Goal: Task Accomplishment & Management: Use online tool/utility

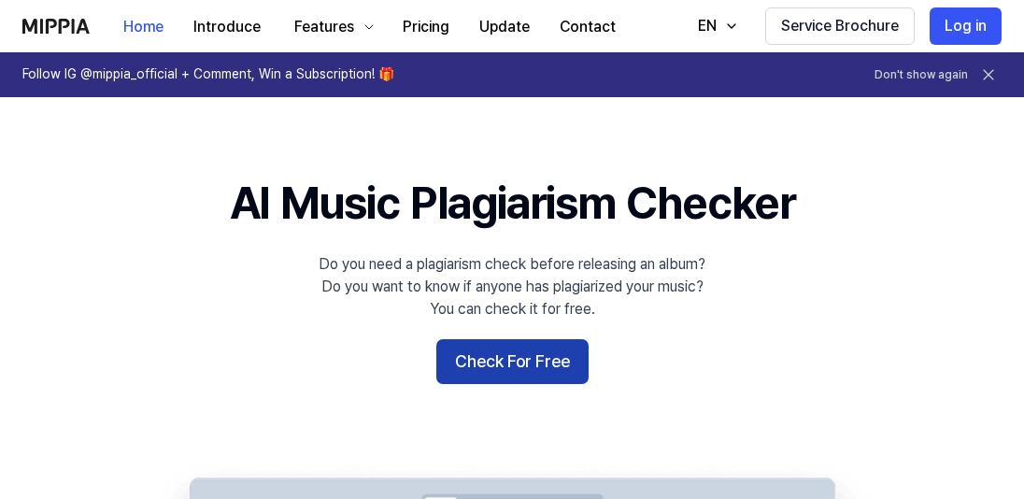
click at [558, 347] on button "Check For Free" at bounding box center [512, 361] width 152 height 45
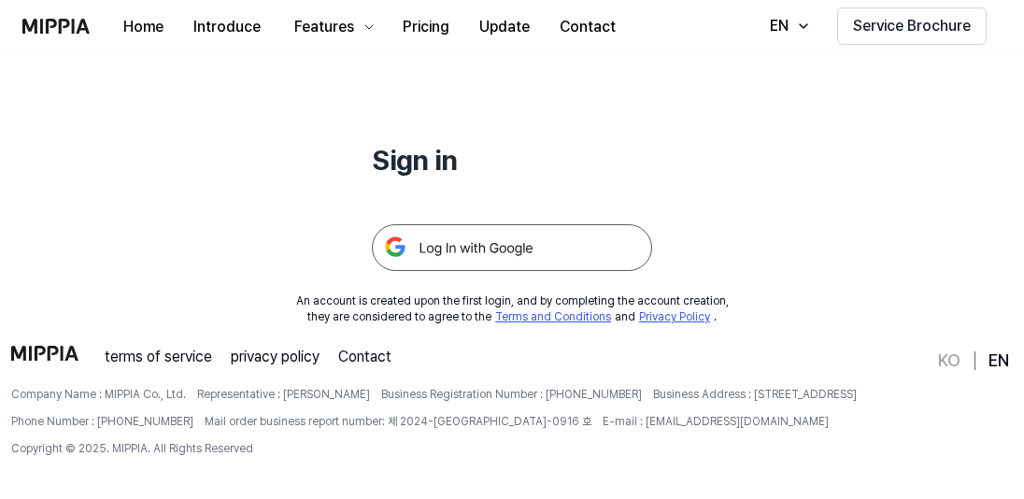
scroll to position [187, 0]
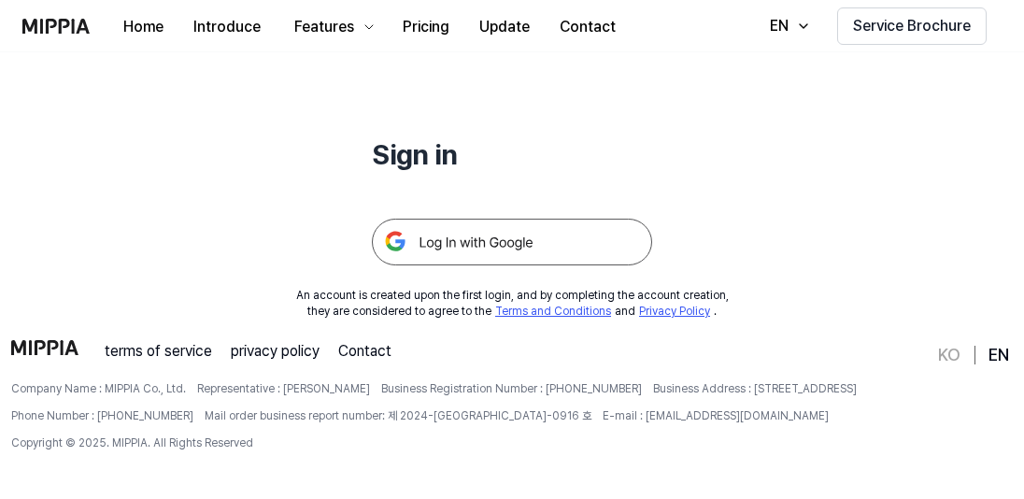
click at [526, 237] on img at bounding box center [512, 242] width 280 height 47
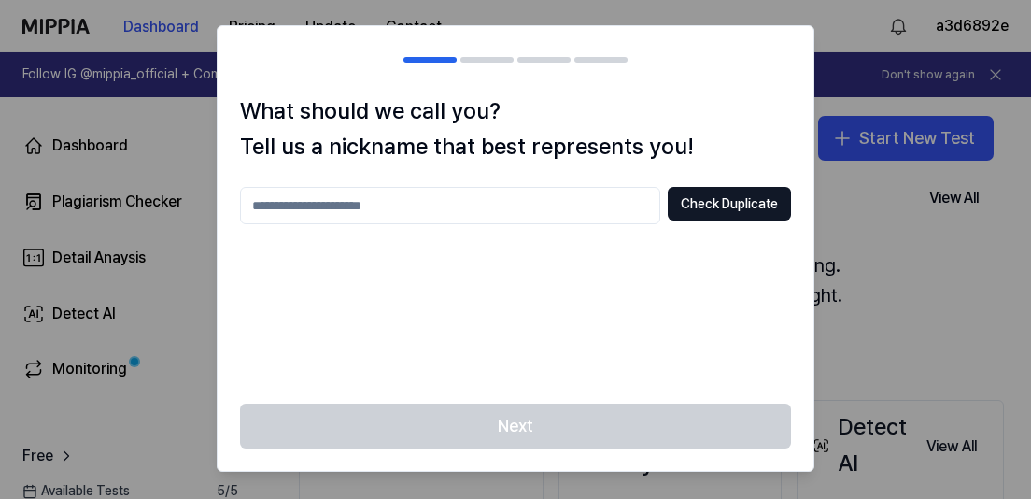
click at [604, 202] on input "text" at bounding box center [450, 205] width 420 height 37
type input "**********"
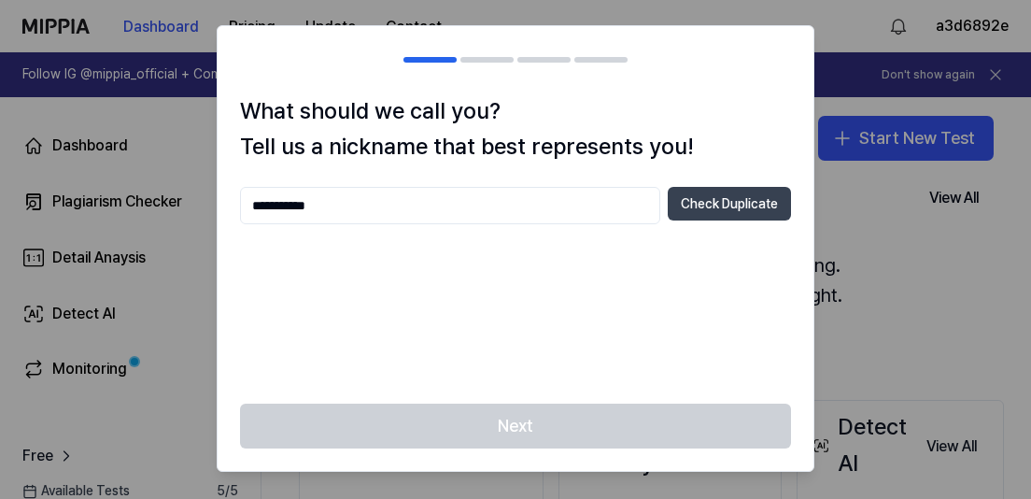
click at [696, 209] on button "Check Duplicate" at bounding box center [729, 204] width 123 height 34
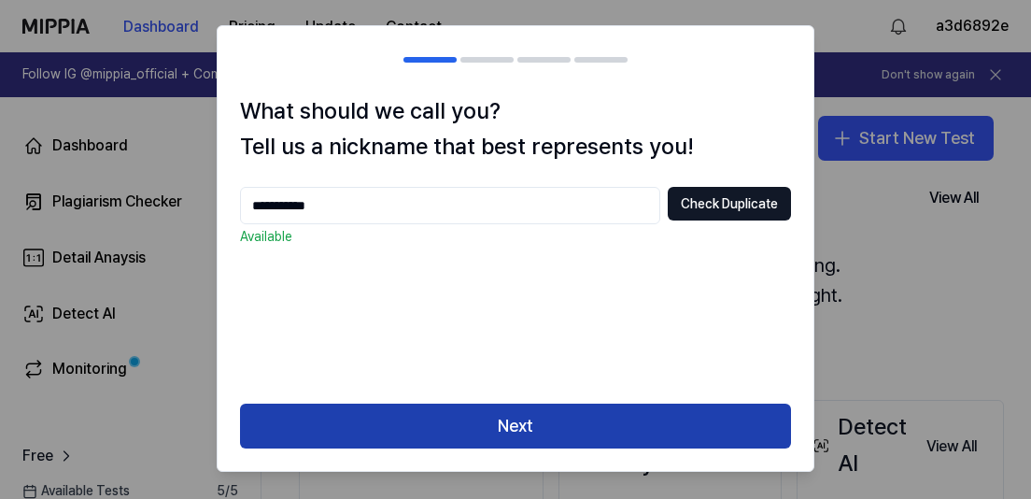
click at [570, 408] on button "Next" at bounding box center [515, 426] width 551 height 45
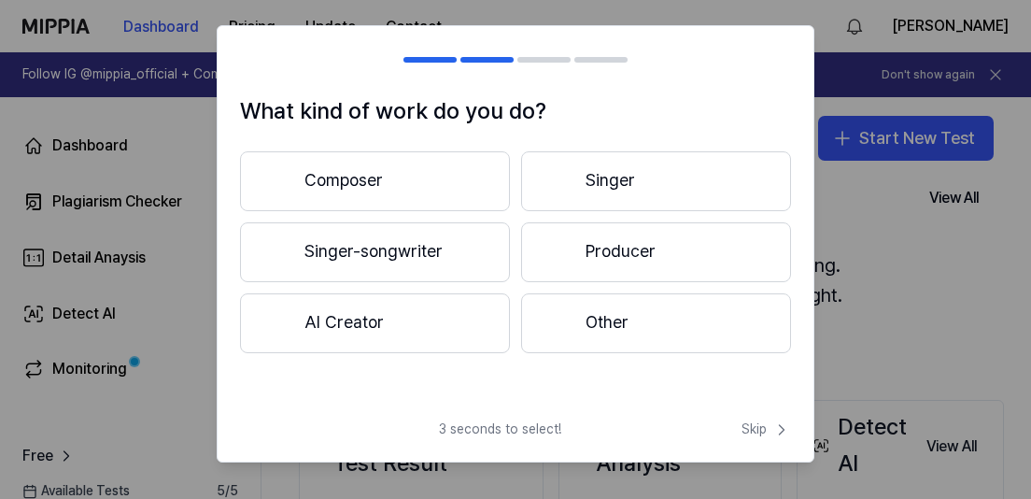
click at [616, 259] on button "Producer" at bounding box center [656, 252] width 270 height 60
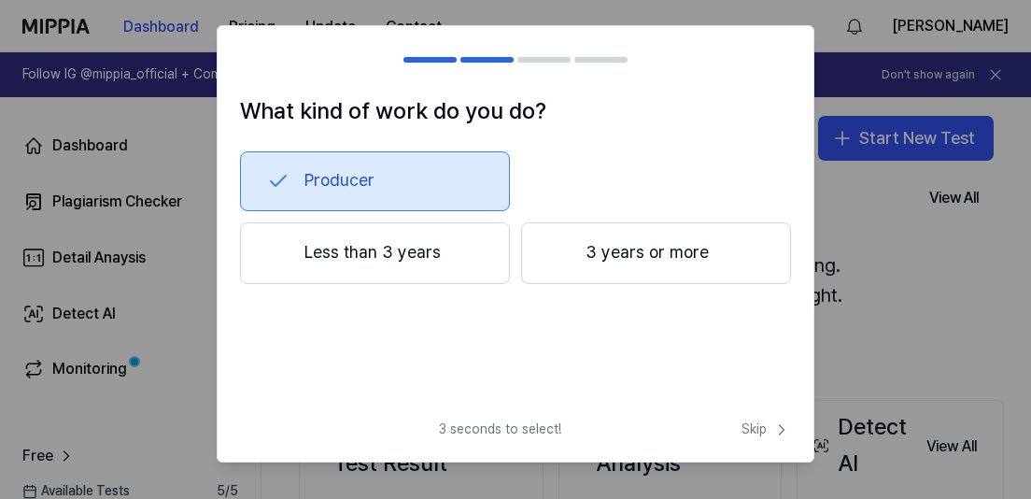
click at [450, 254] on button "Less than 3 years" at bounding box center [375, 253] width 270 height 62
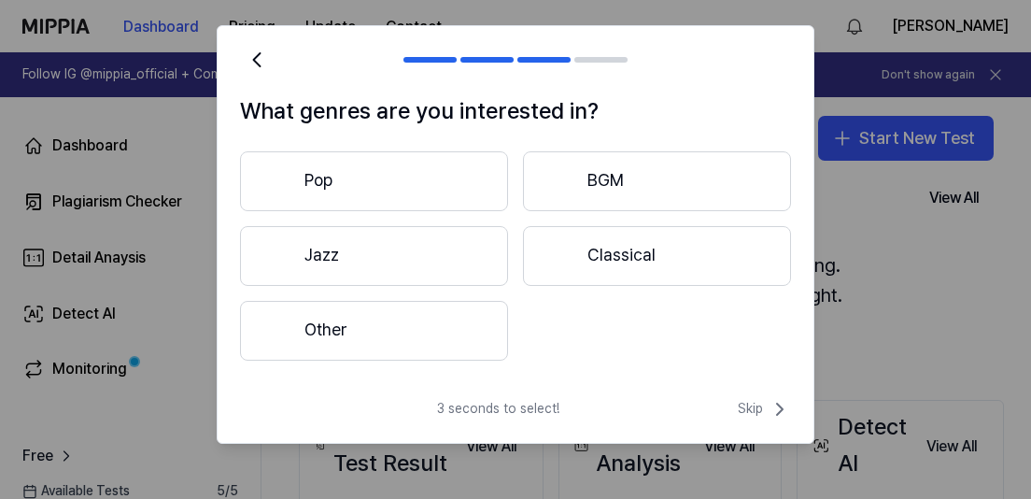
click at [432, 333] on button "Other" at bounding box center [374, 331] width 268 height 60
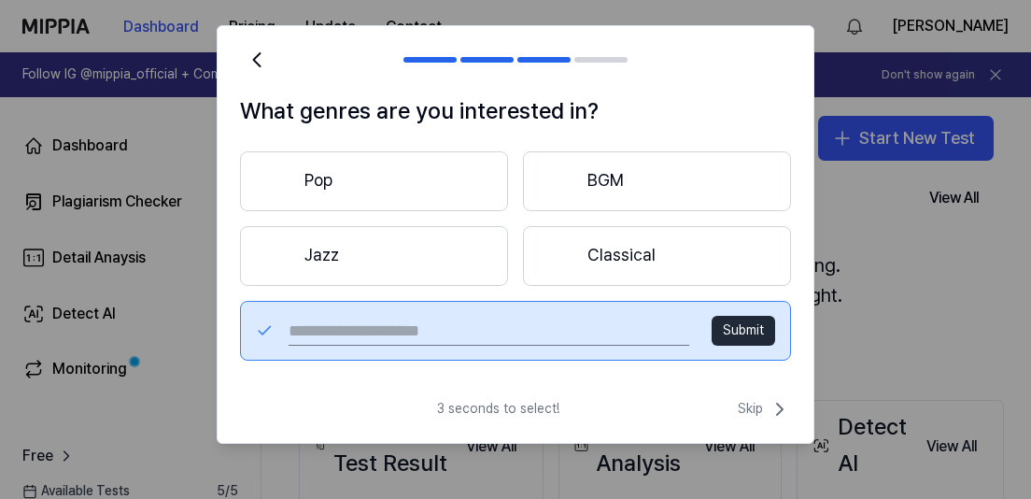
click at [453, 320] on input "text" at bounding box center [489, 331] width 401 height 30
type input "****"
click at [748, 331] on button "Submit" at bounding box center [744, 331] width 64 height 30
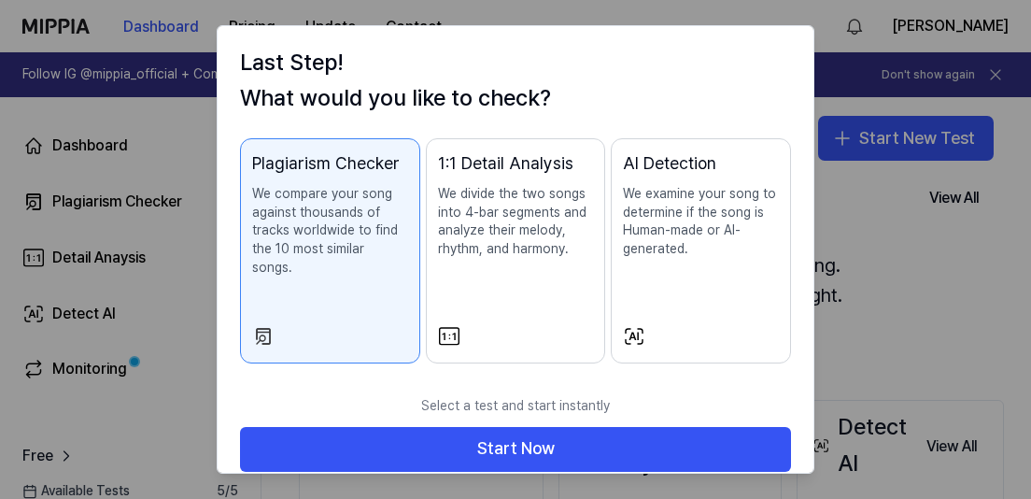
scroll to position [51, 0]
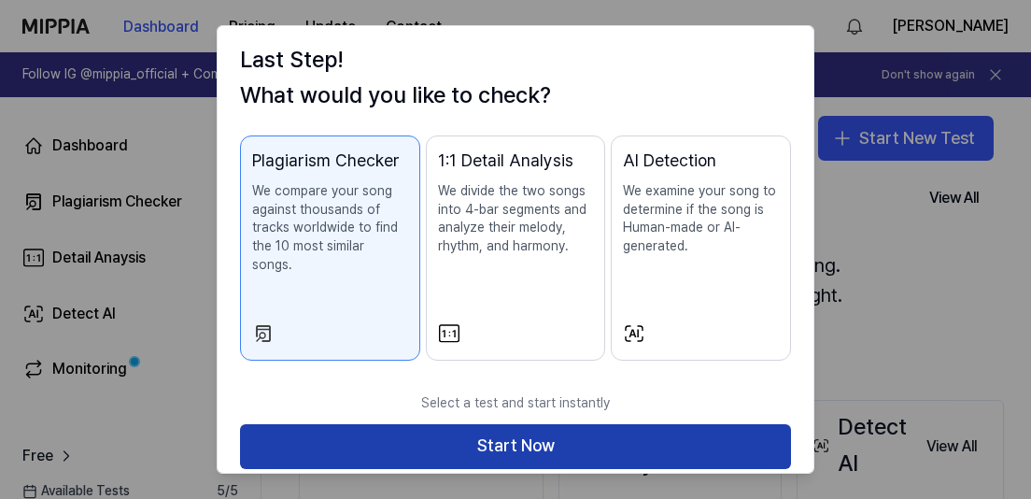
click at [532, 424] on button "Start Now" at bounding box center [515, 446] width 551 height 45
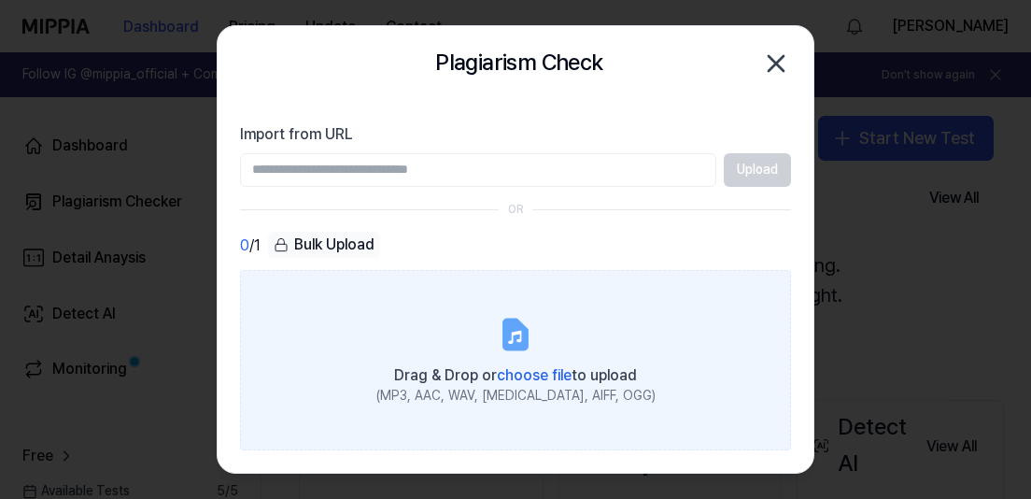
click at [475, 330] on label "Drag & Drop or choose file to upload (MP3, AAC, WAV, FLAC, AIFF, OGG)" at bounding box center [515, 360] width 551 height 180
click at [0, 0] on input "Drag & Drop or choose file to upload (MP3, AAC, WAV, FLAC, AIFF, OGG)" at bounding box center [0, 0] width 0 height 0
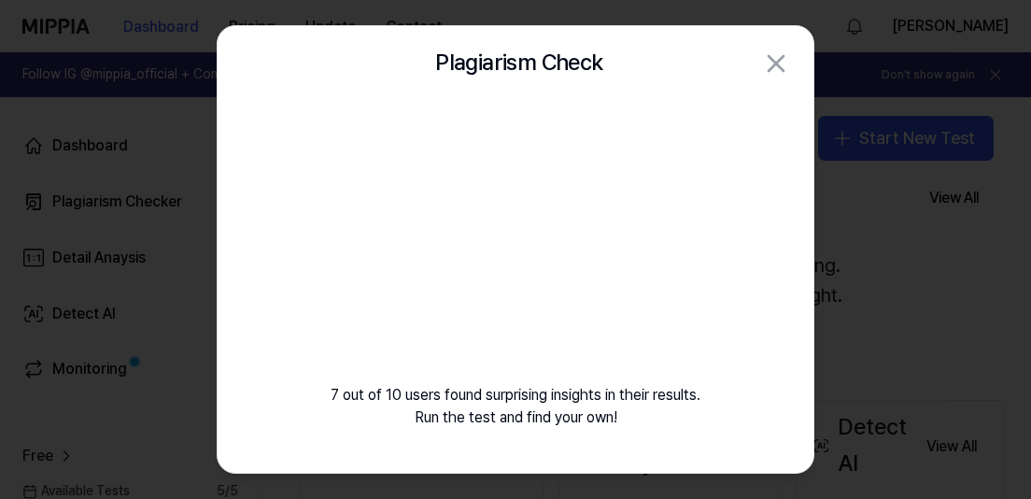
scroll to position [5, 0]
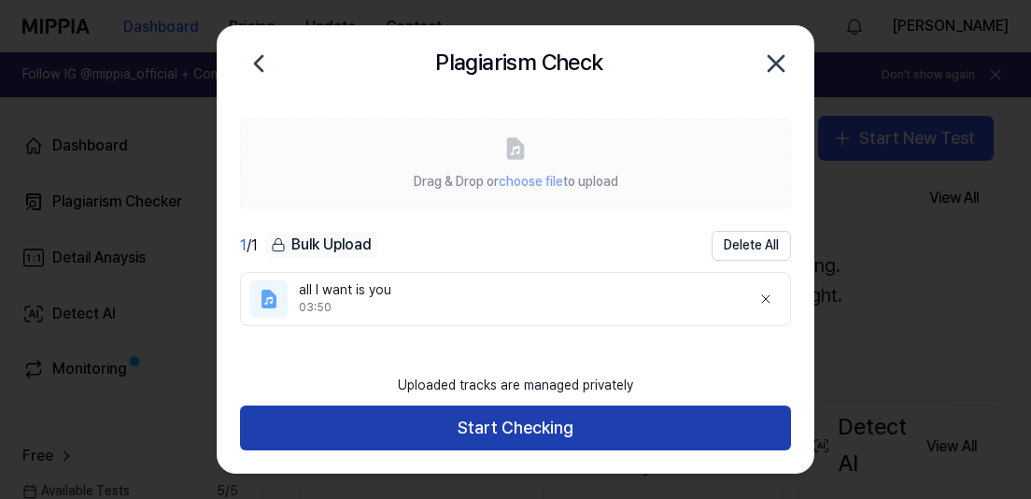
click at [588, 430] on button "Start Checking" at bounding box center [515, 427] width 551 height 45
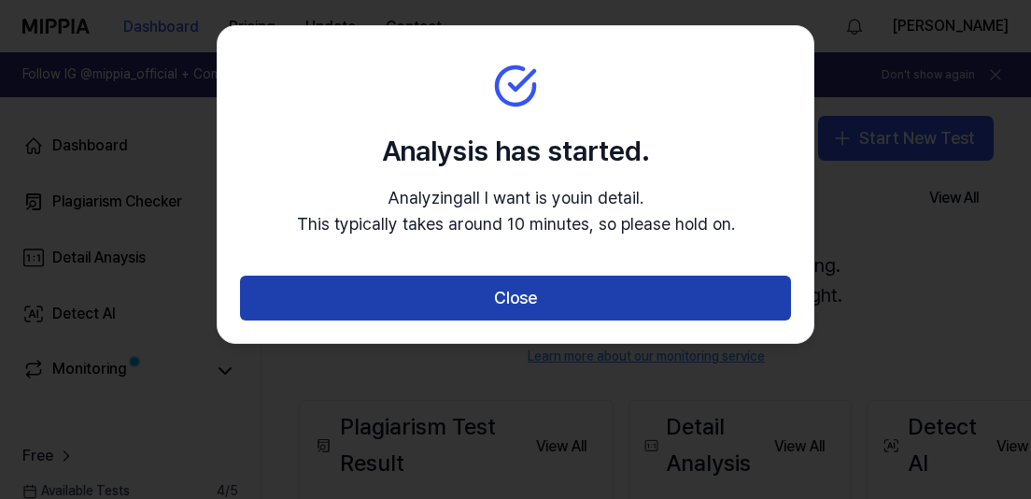
click at [564, 307] on button "Close" at bounding box center [515, 298] width 551 height 45
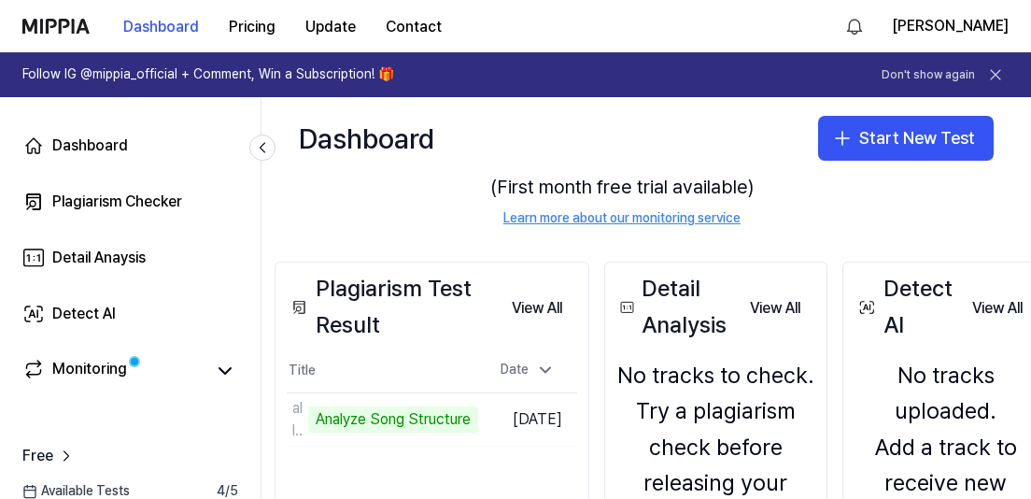
scroll to position [138, 0]
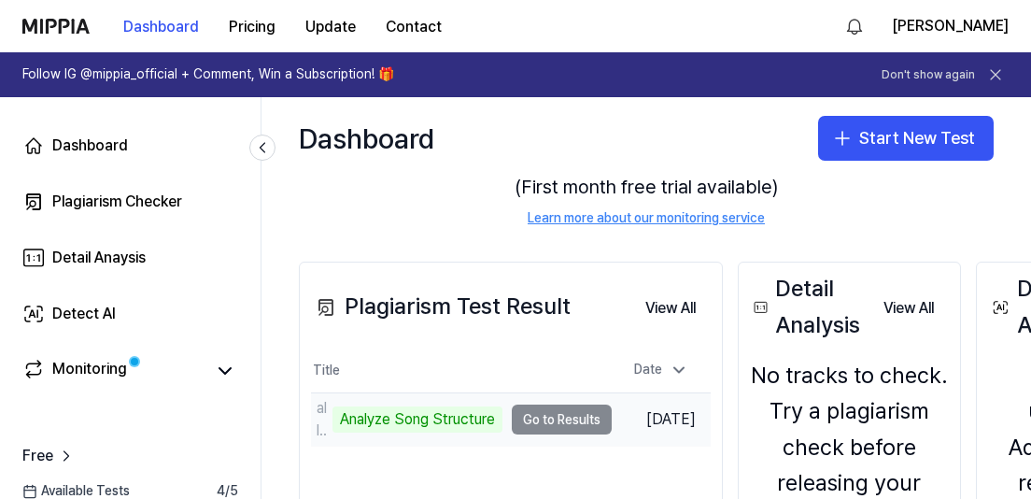
click at [563, 414] on td "all I want is you Analyze Song Structure Go to Results" at bounding box center [461, 419] width 301 height 52
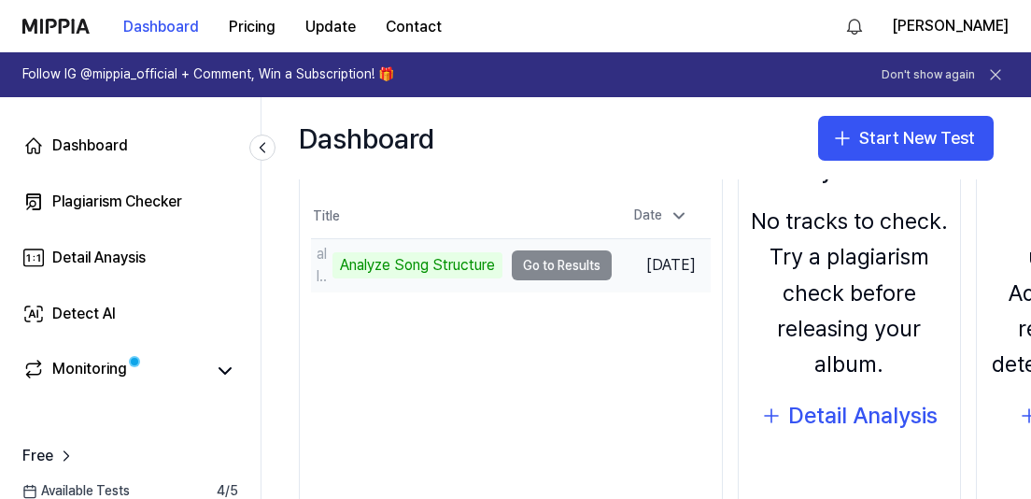
scroll to position [291, 0]
click at [552, 262] on td "all I want is you Analyze Song Structure Go to Results" at bounding box center [461, 266] width 301 height 52
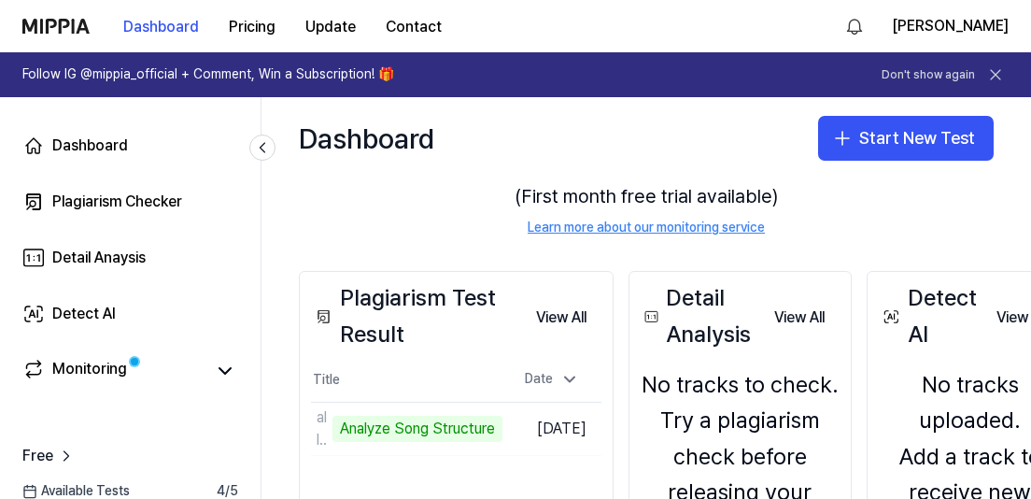
scroll to position [142, 0]
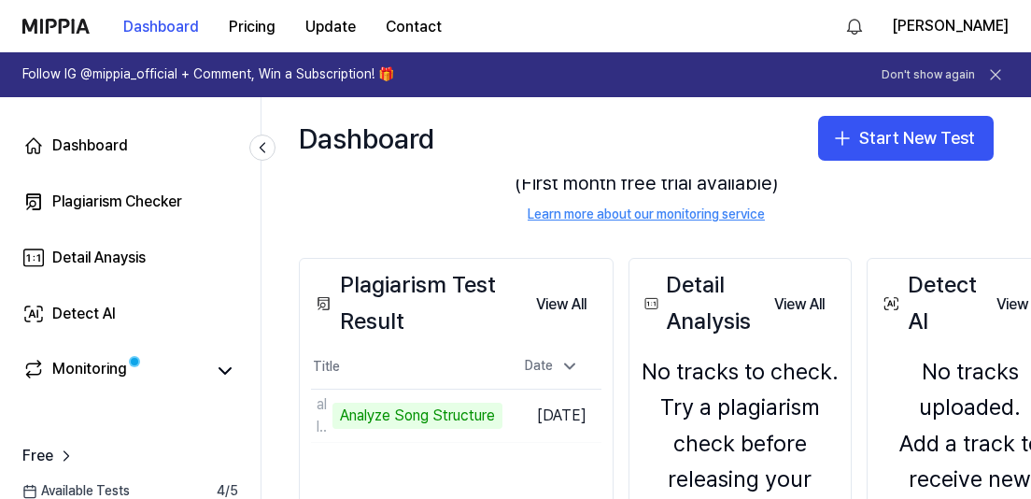
click at [423, 374] on th "Title" at bounding box center [407, 367] width 192 height 45
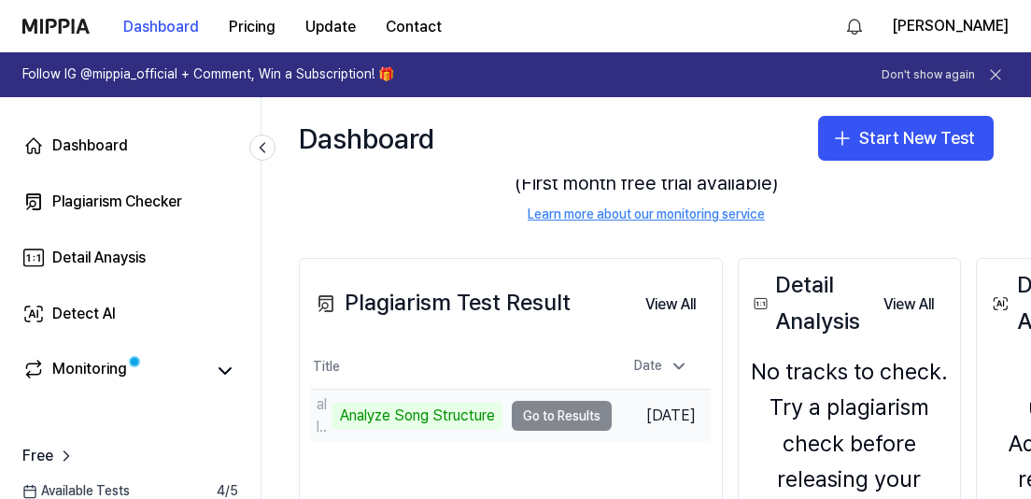
click at [541, 412] on td "all I want is you Analyze Song Structure Go to Results" at bounding box center [461, 416] width 301 height 52
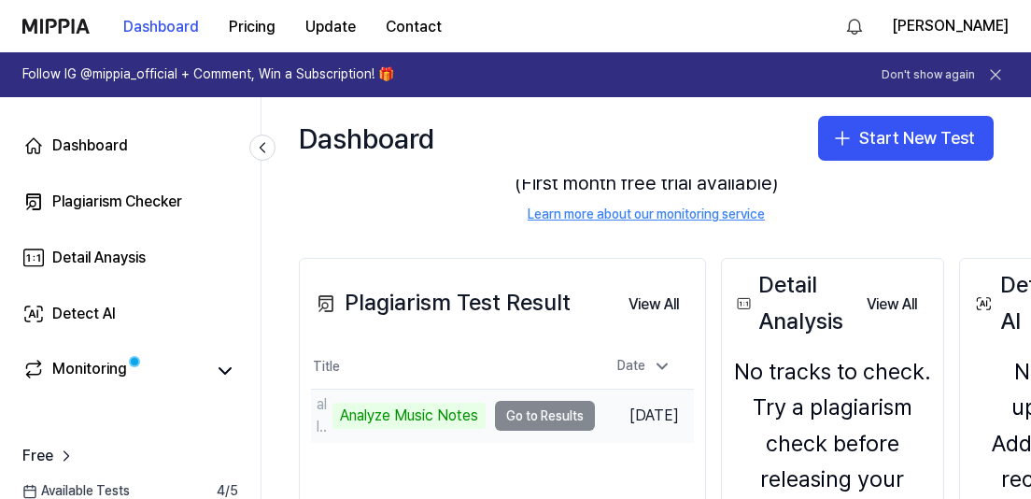
click at [541, 412] on td "all I want is you Analyze Music Notes Go to Results" at bounding box center [453, 416] width 284 height 52
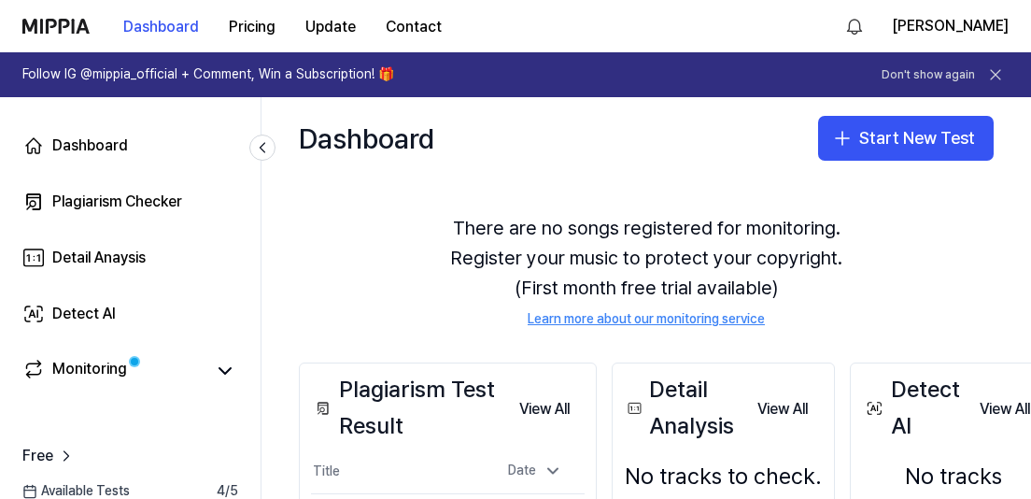
scroll to position [0, 0]
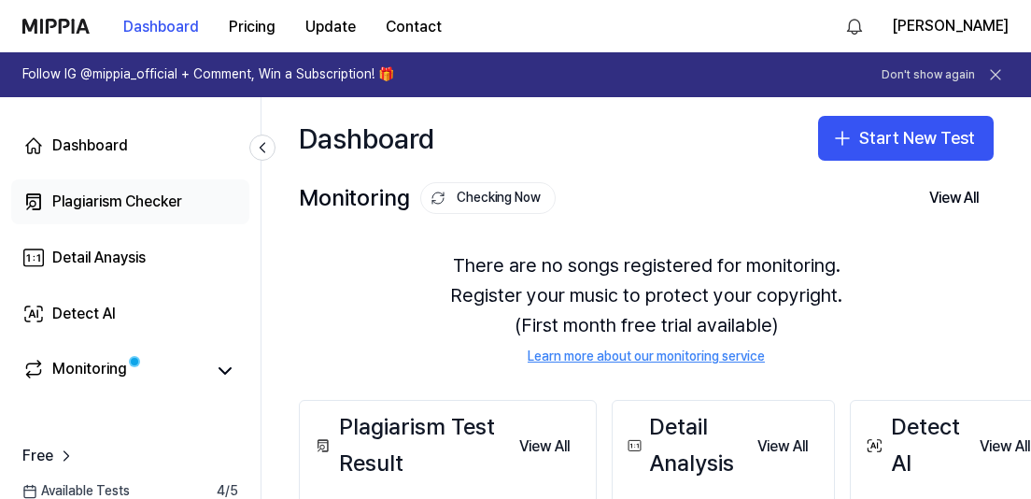
click at [149, 201] on div "Plagiarism Checker" at bounding box center [117, 202] width 130 height 22
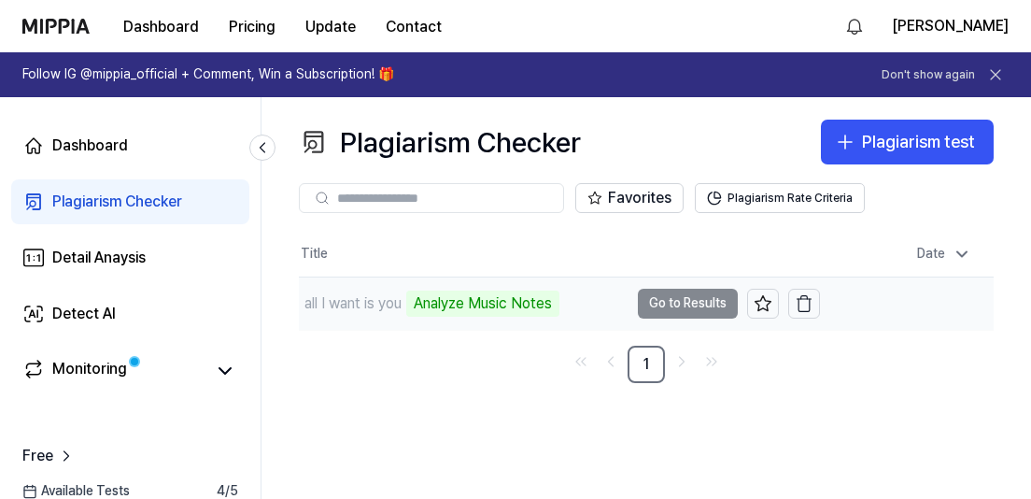
click at [698, 299] on td "all I want is you Analyze Music Notes Go to Results" at bounding box center [559, 303] width 521 height 52
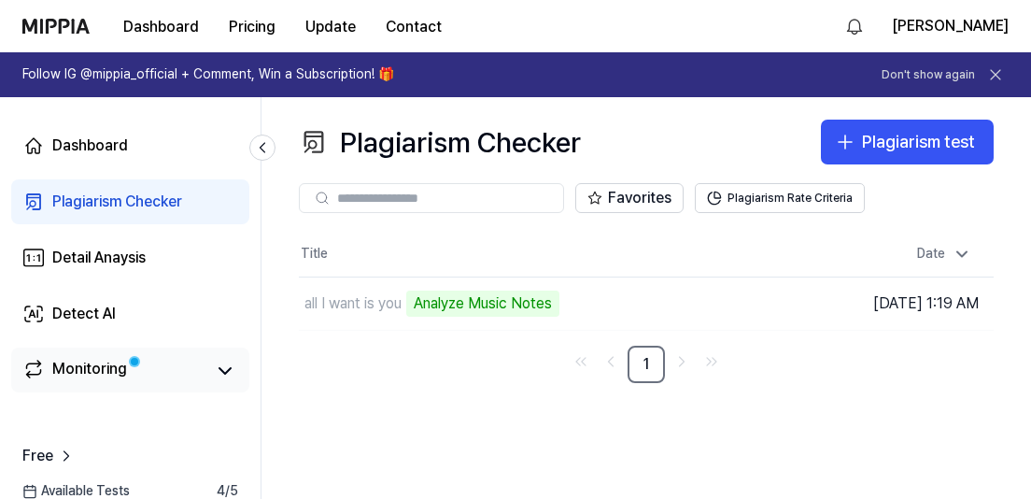
click at [189, 373] on link "Monitoring" at bounding box center [113, 371] width 182 height 26
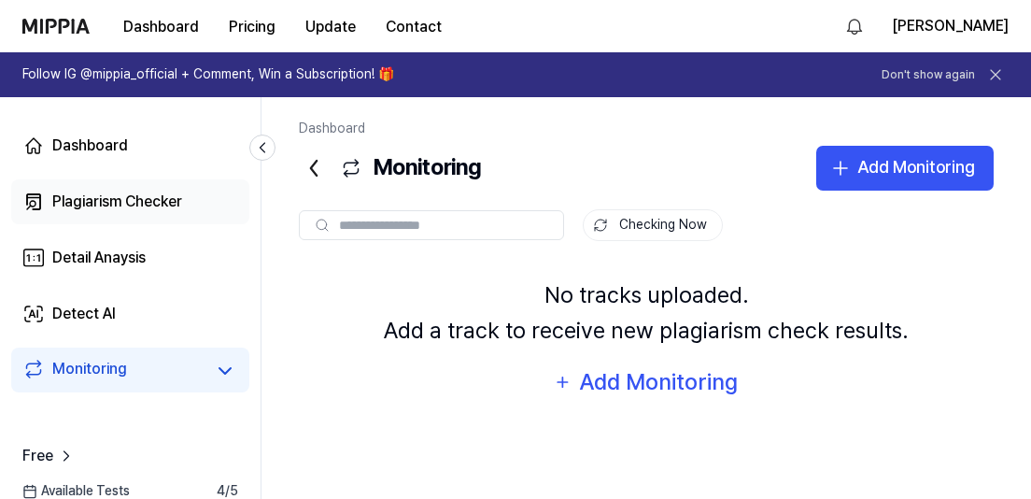
click at [161, 207] on div "Plagiarism Checker" at bounding box center [117, 202] width 130 height 22
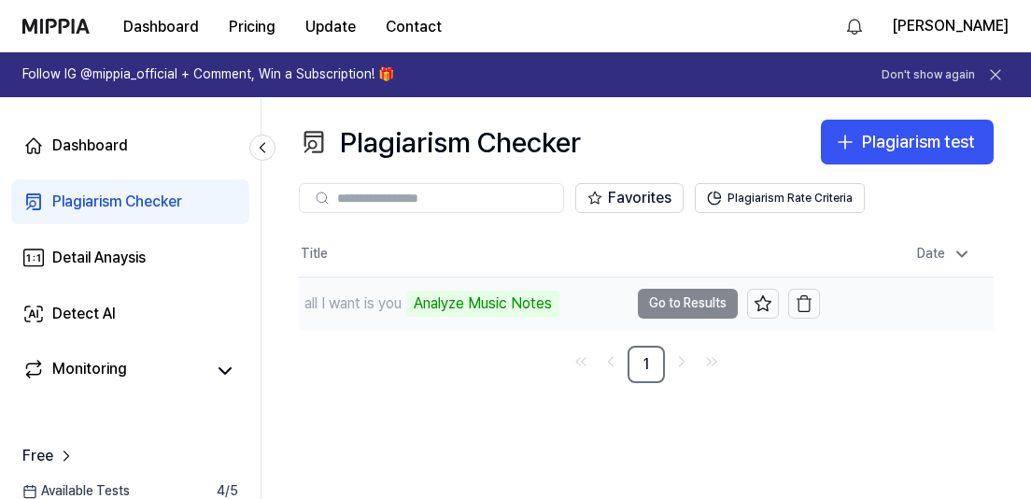
click at [485, 307] on div "Analyze Music Notes" at bounding box center [482, 304] width 153 height 26
click at [671, 315] on td "all I want is you Analyze Music Notes Go to Results" at bounding box center [559, 303] width 521 height 52
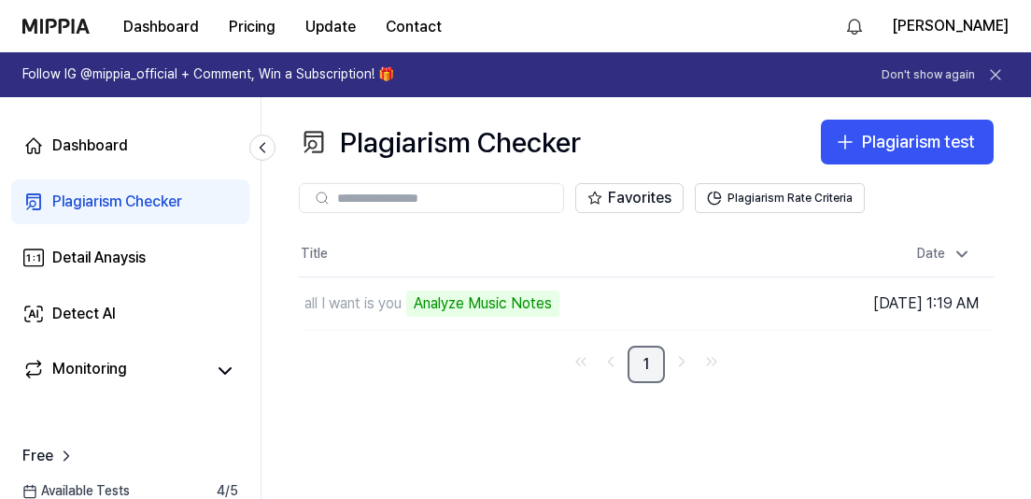
click at [658, 365] on link "1" at bounding box center [646, 364] width 37 height 37
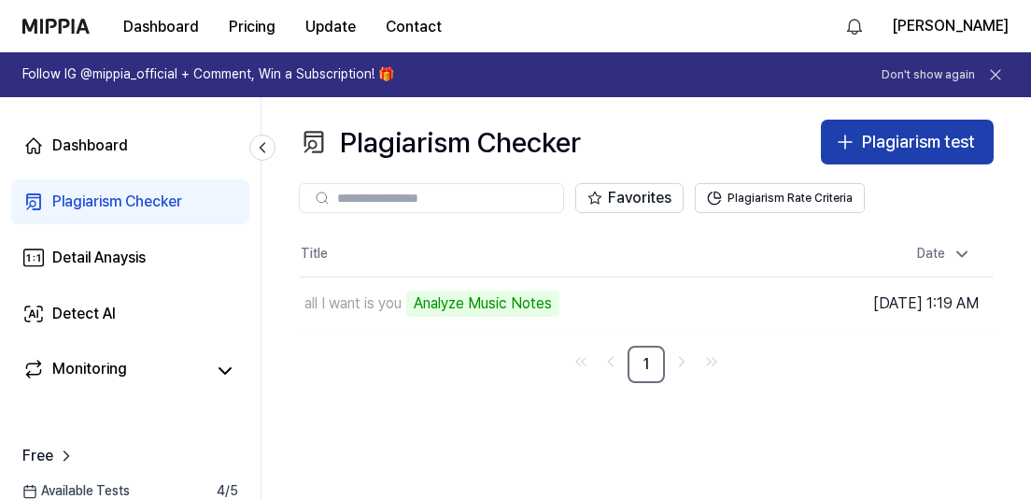
click at [844, 159] on button "Plagiarism test" at bounding box center [907, 142] width 173 height 45
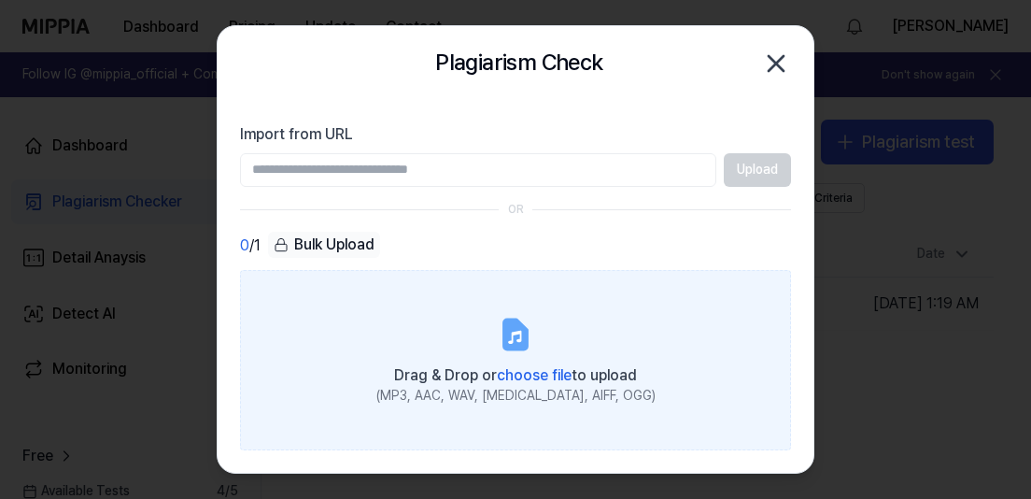
click at [551, 334] on label "Drag & Drop or choose file to upload (MP3, AAC, WAV, FLAC, AIFF, OGG)" at bounding box center [515, 360] width 551 height 180
click at [0, 0] on input "Drag & Drop or choose file to upload (MP3, AAC, WAV, FLAC, AIFF, OGG)" at bounding box center [0, 0] width 0 height 0
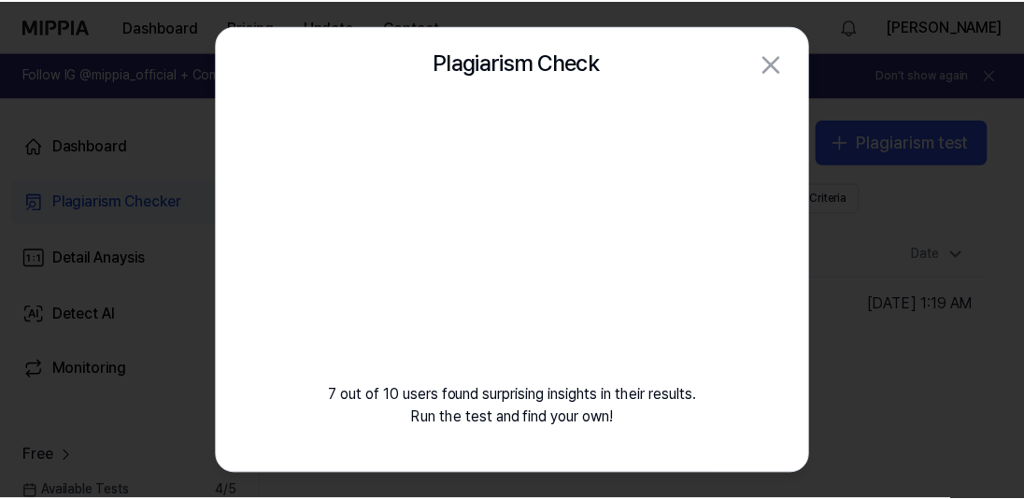
scroll to position [5, 0]
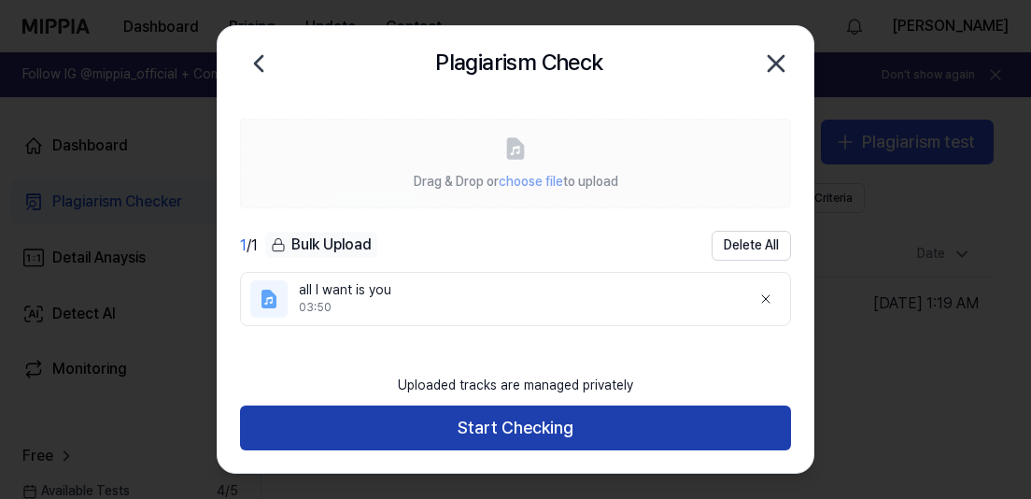
click at [528, 433] on button "Start Checking" at bounding box center [515, 427] width 551 height 45
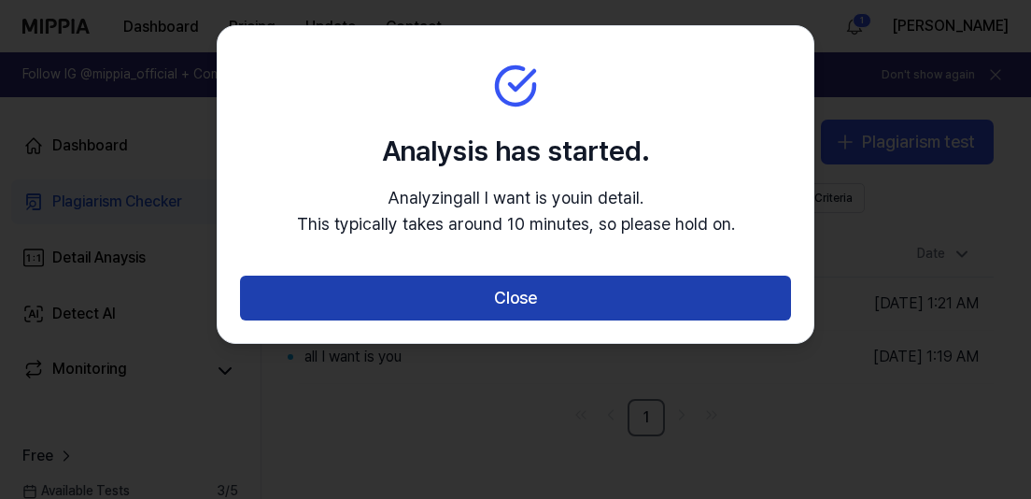
click at [735, 310] on button "Close" at bounding box center [515, 298] width 551 height 45
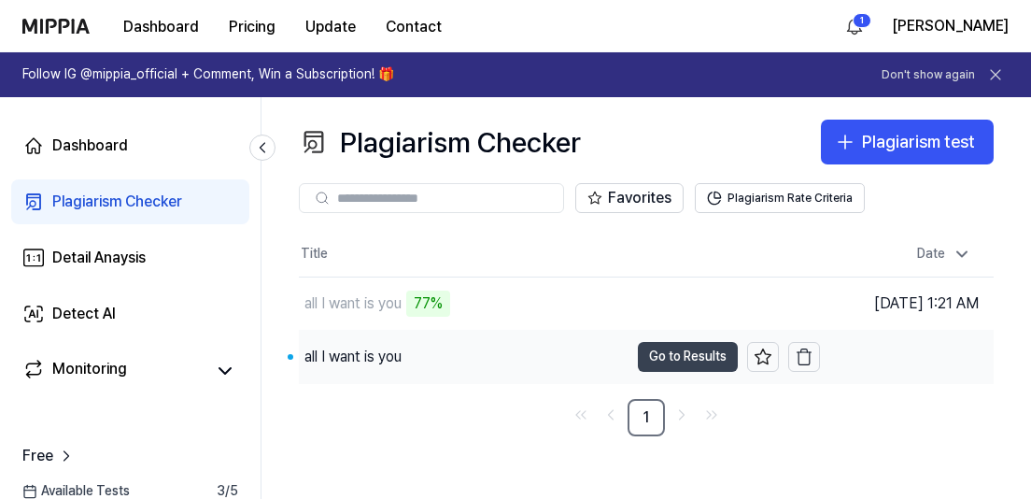
click at [661, 358] on button "Go to Results" at bounding box center [688, 357] width 100 height 30
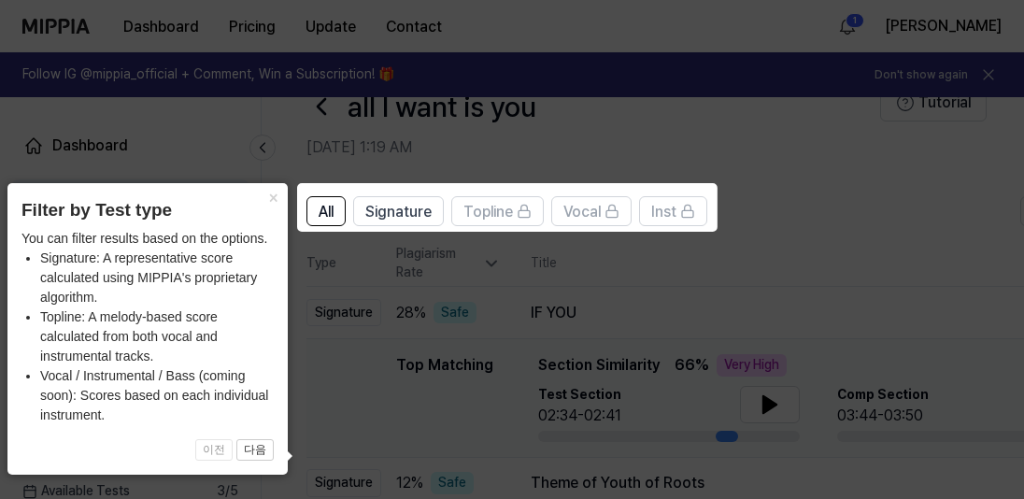
scroll to position [55, 0]
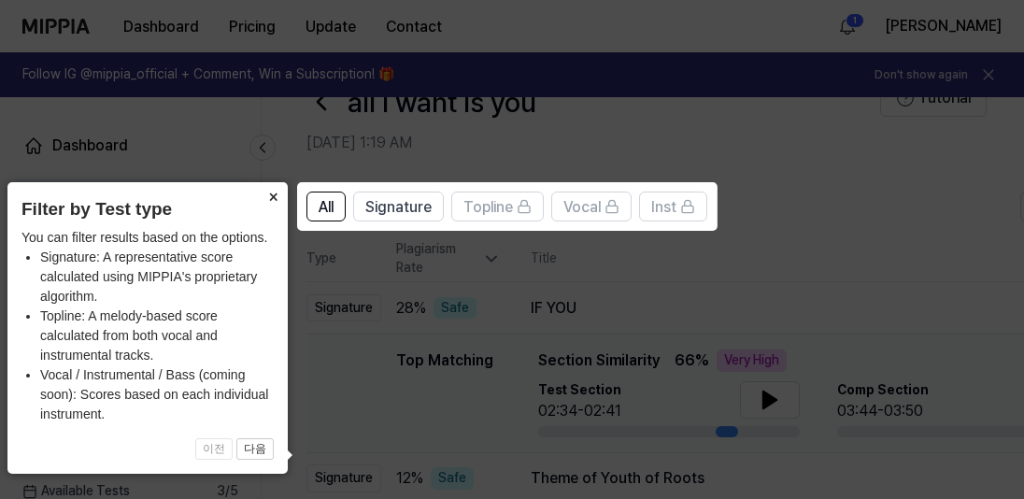
click at [276, 195] on button "×" at bounding box center [273, 195] width 30 height 26
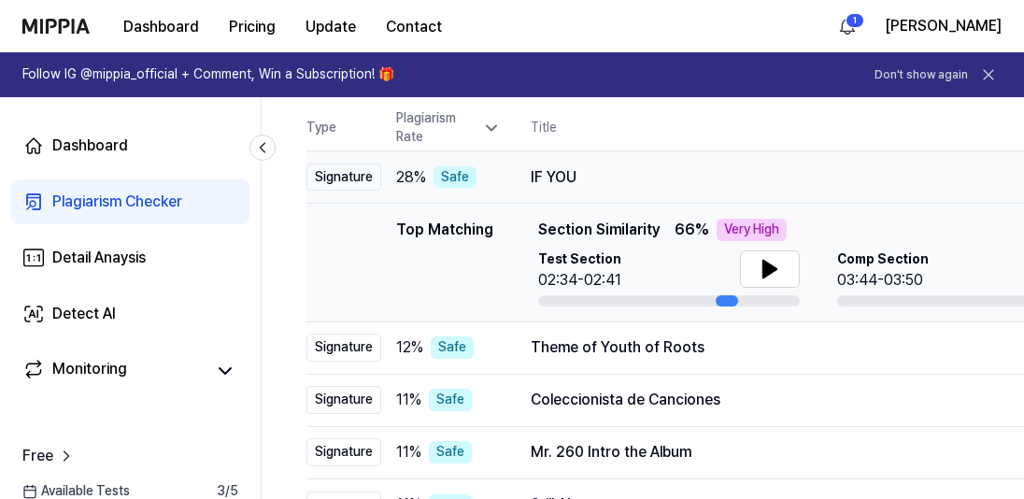
scroll to position [190, 0]
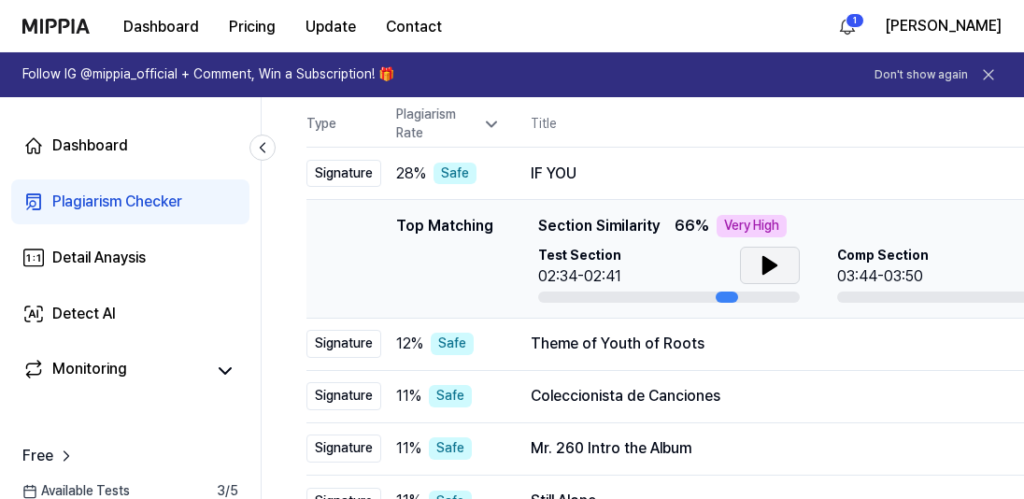
click at [742, 272] on button at bounding box center [770, 265] width 60 height 37
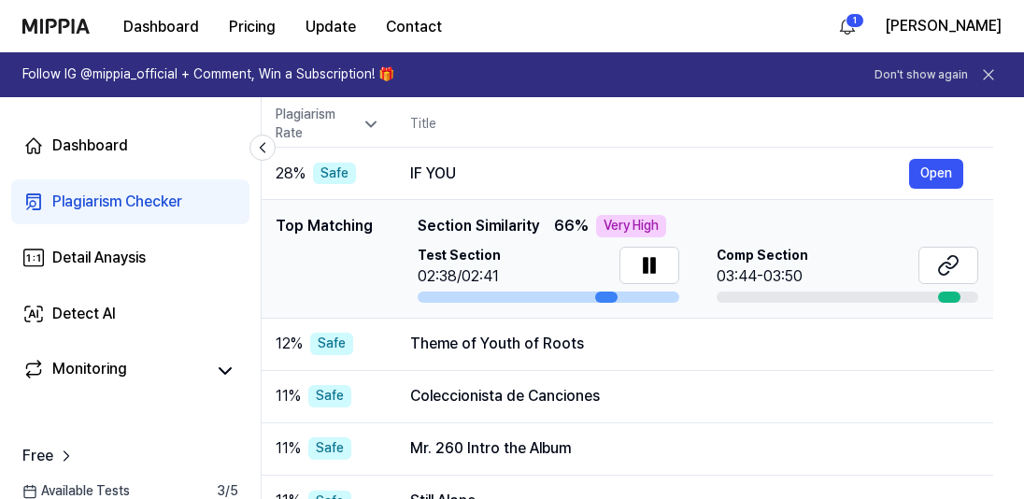
scroll to position [0, 139]
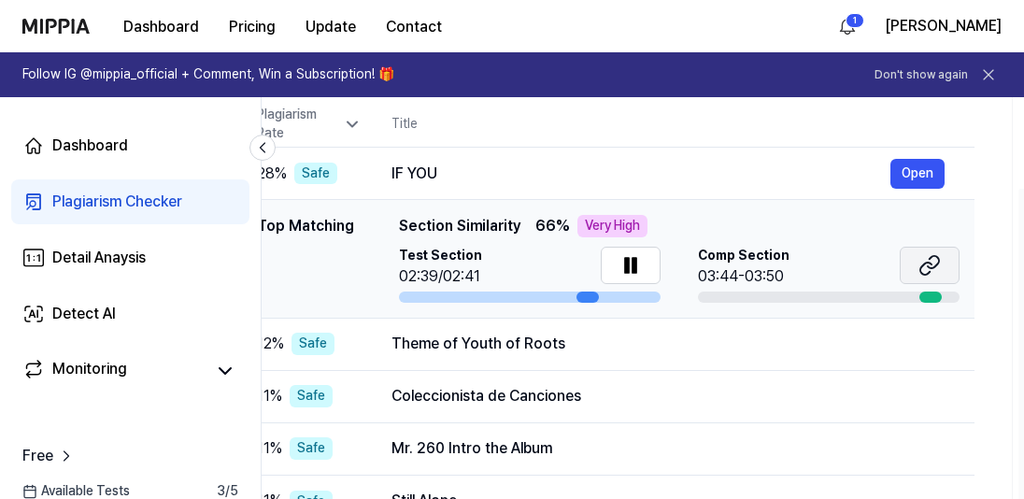
click at [926, 258] on icon at bounding box center [929, 265] width 22 height 22
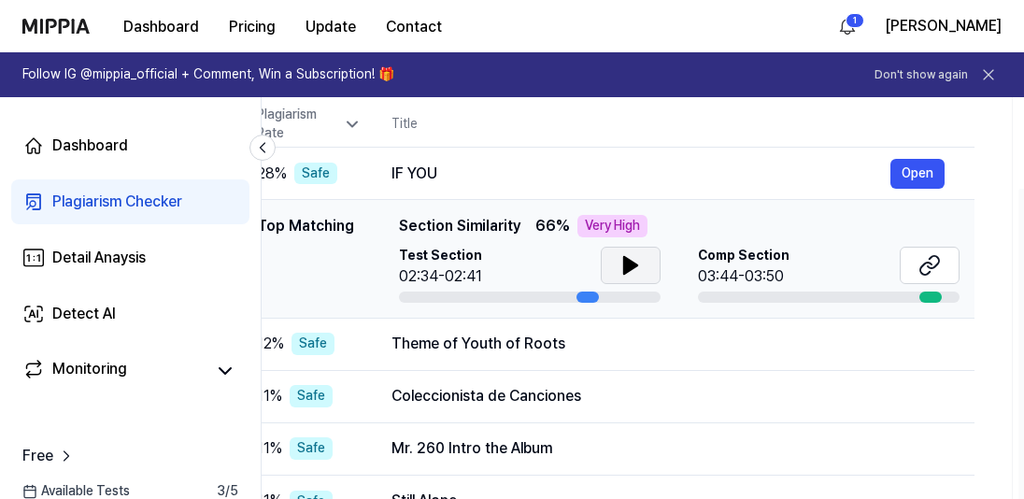
click at [619, 258] on icon at bounding box center [630, 265] width 22 height 22
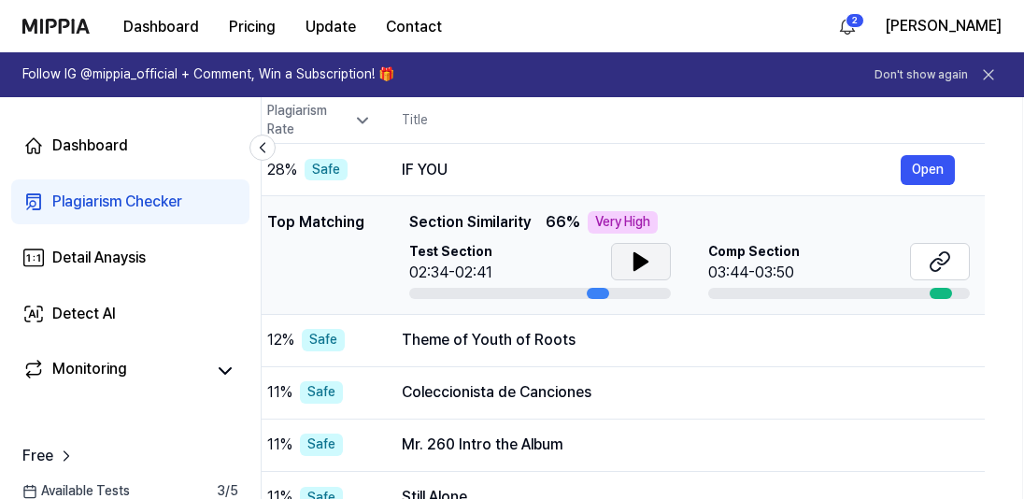
scroll to position [0, 126]
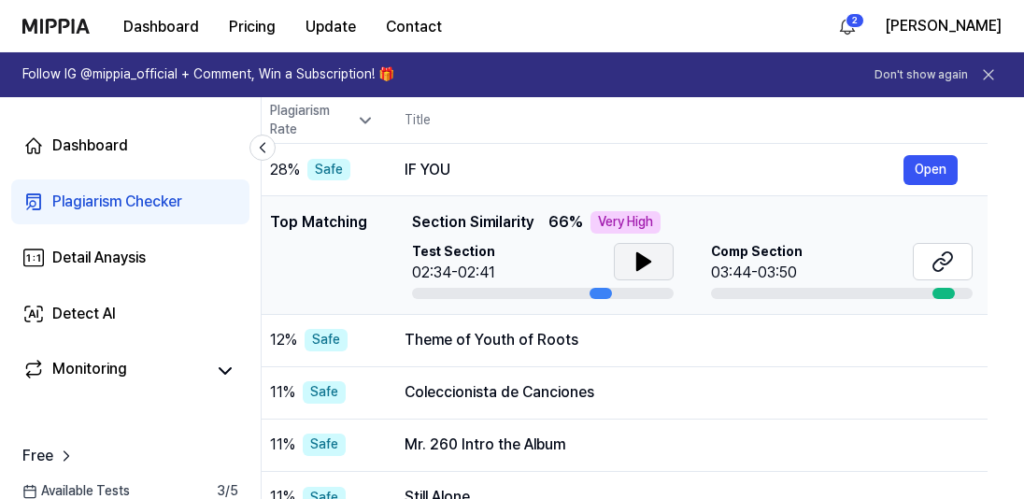
drag, startPoint x: 722, startPoint y: 293, endPoint x: 596, endPoint y: 299, distance: 126.2
click at [596, 299] on td "Top Matching Top Matching Section Similarity 66 % Very High Test Section 02:34-…" at bounding box center [583, 255] width 807 height 119
click at [625, 261] on button at bounding box center [644, 261] width 60 height 37
click at [431, 296] on div at bounding box center [543, 293] width 262 height 11
click at [426, 289] on div at bounding box center [543, 293] width 262 height 11
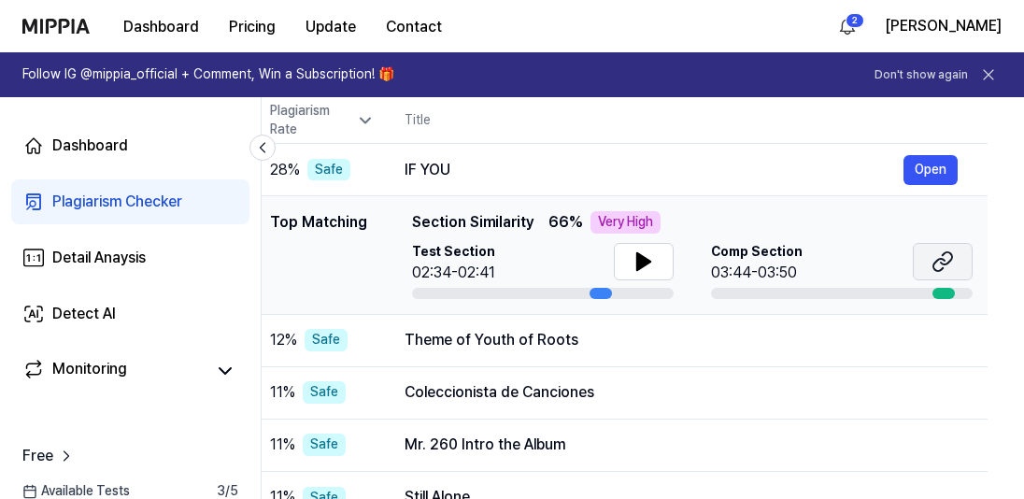
click at [944, 258] on icon at bounding box center [942, 261] width 22 height 22
